Goal: Information Seeking & Learning: Learn about a topic

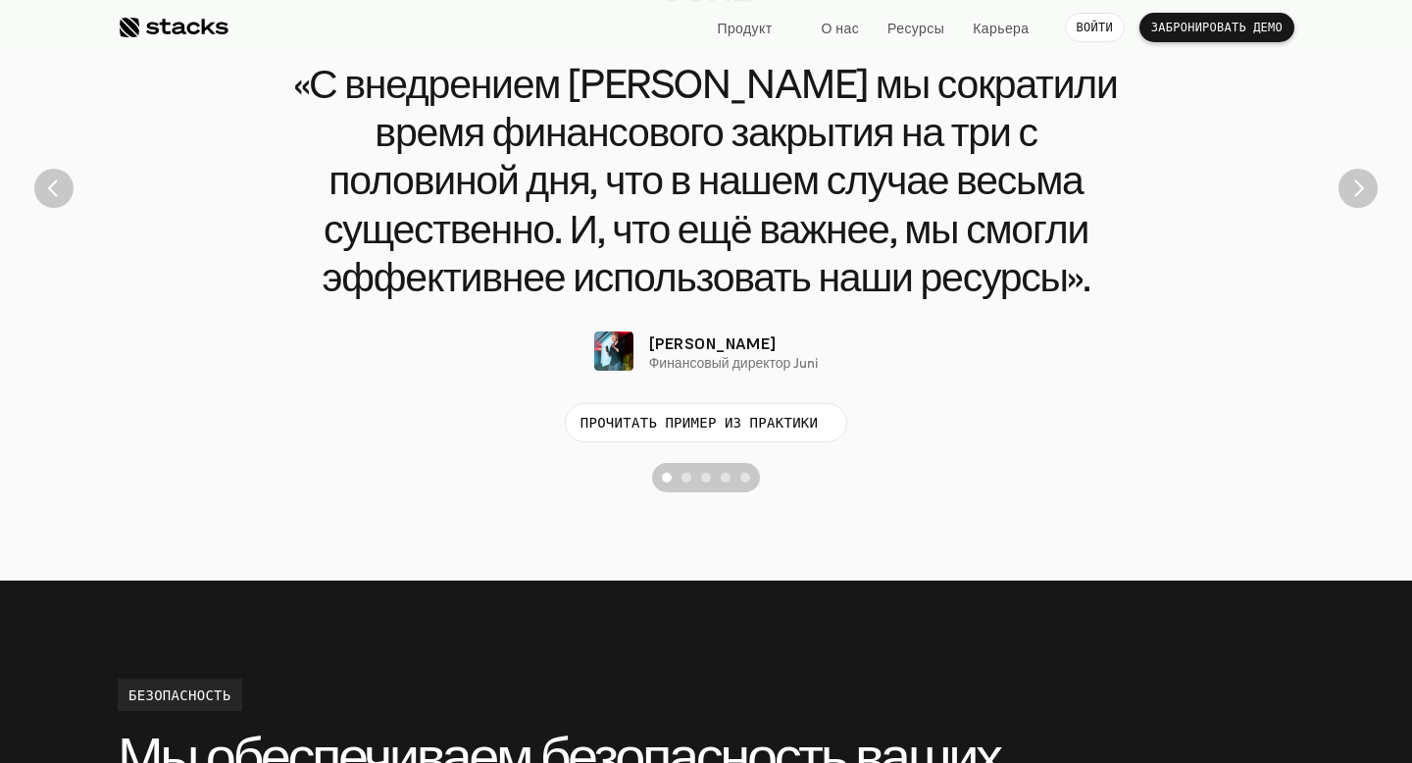
scroll to position [5036, 0]
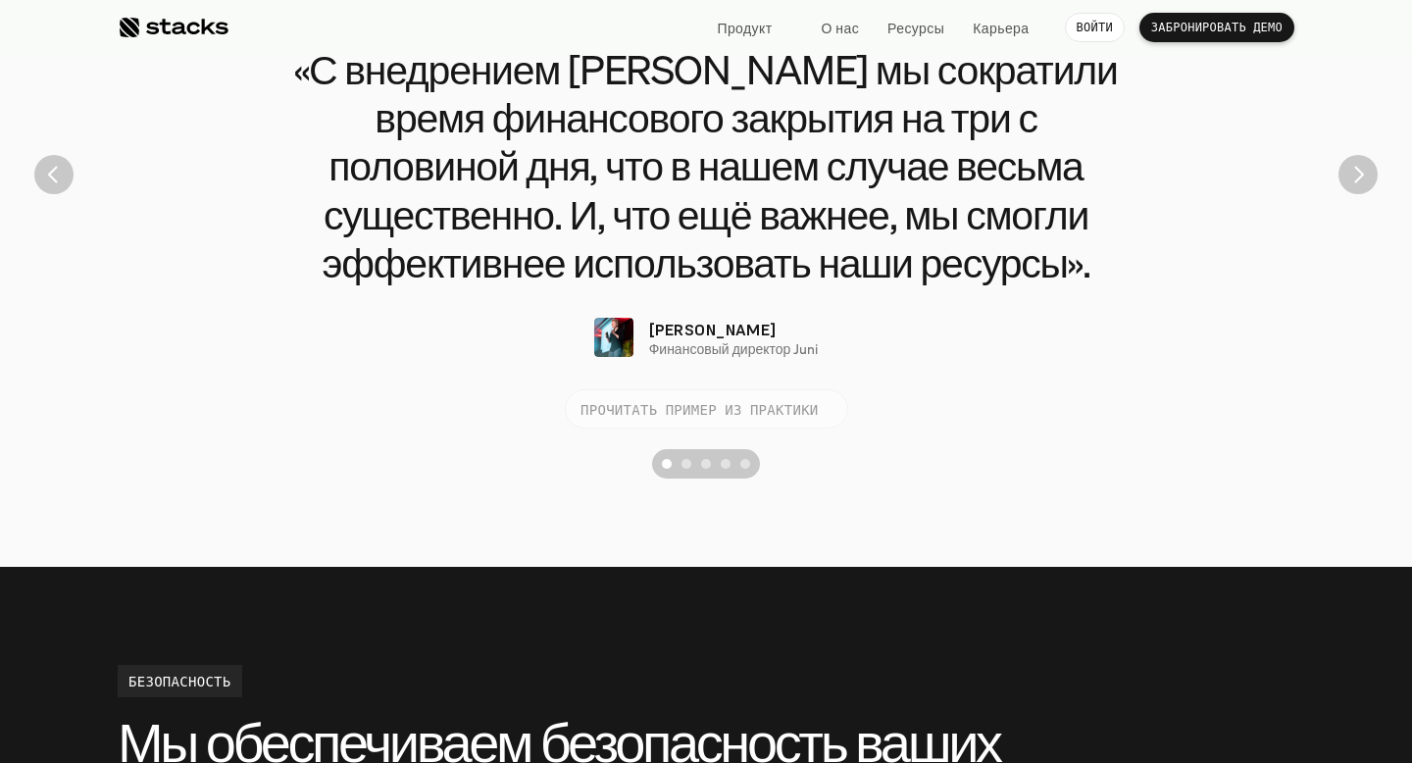
click at [712, 418] on font "ПРОЧИТАТЬ ПРИМЕР ИЗ ПРАКТИКИ" at bounding box center [700, 408] width 238 height 19
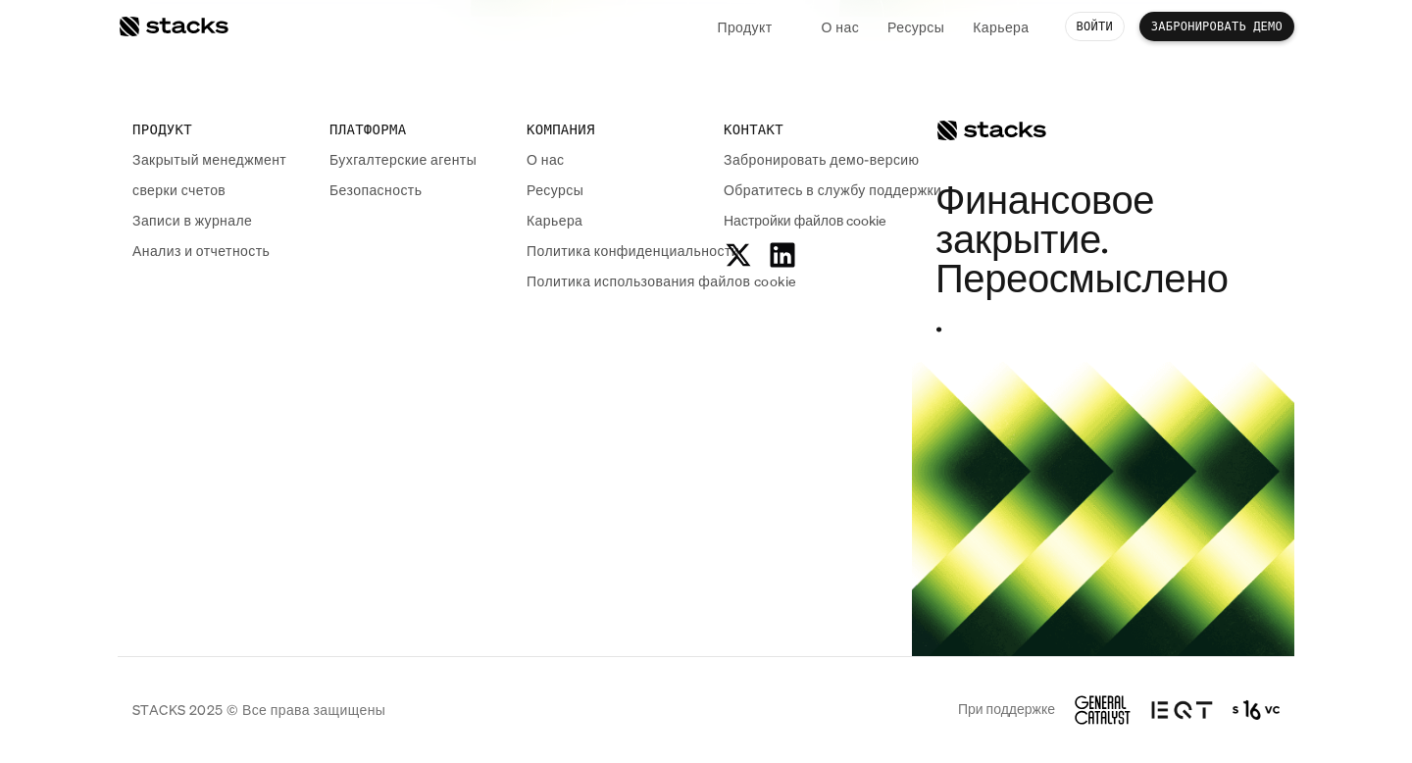
scroll to position [5917, 0]
click at [553, 168] on font "О нас" at bounding box center [546, 158] width 38 height 19
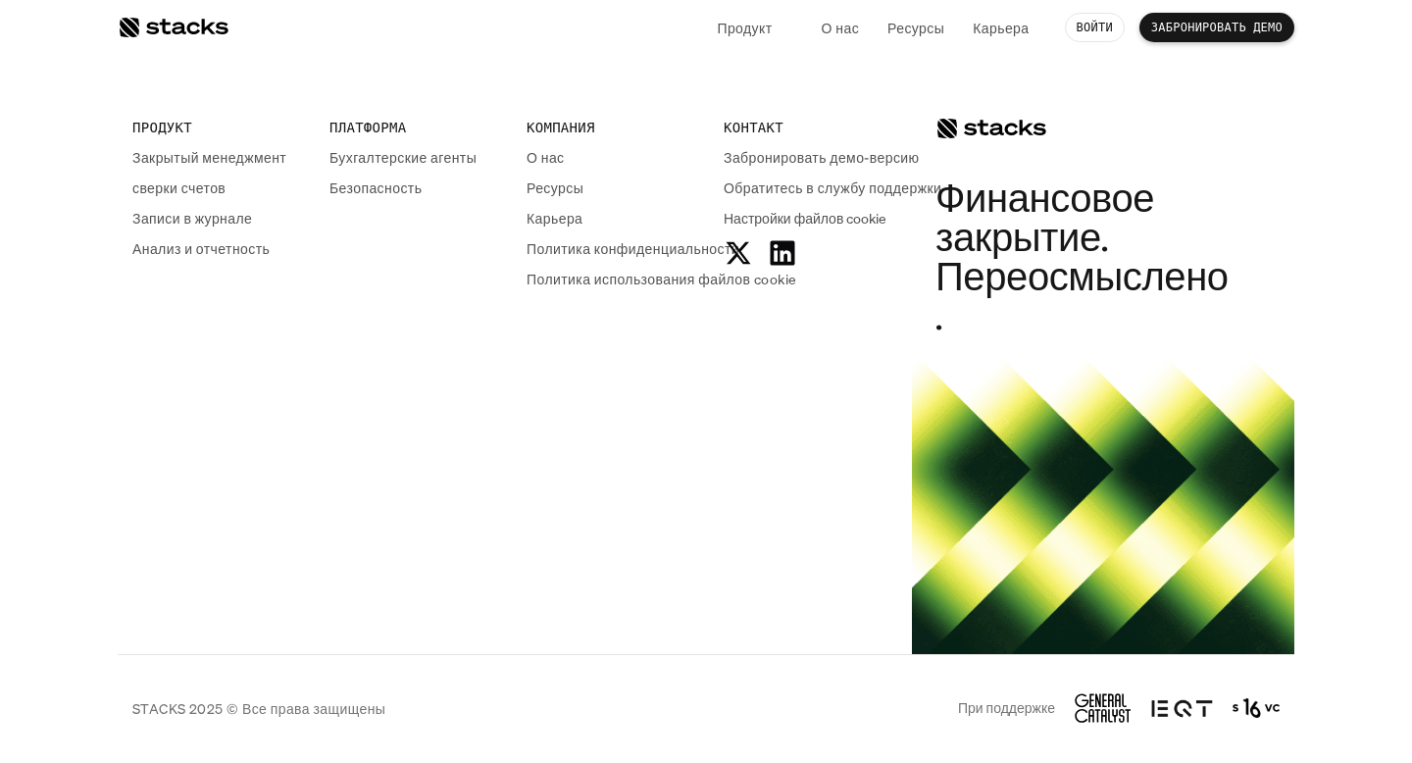
scroll to position [3839, 0]
